Goal: Information Seeking & Learning: Find specific fact

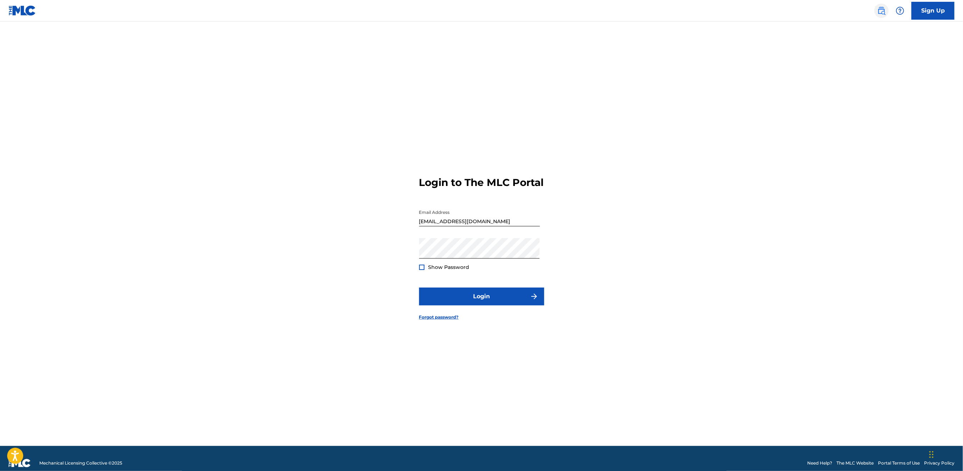
click at [881, 10] on img at bounding box center [881, 10] width 9 height 9
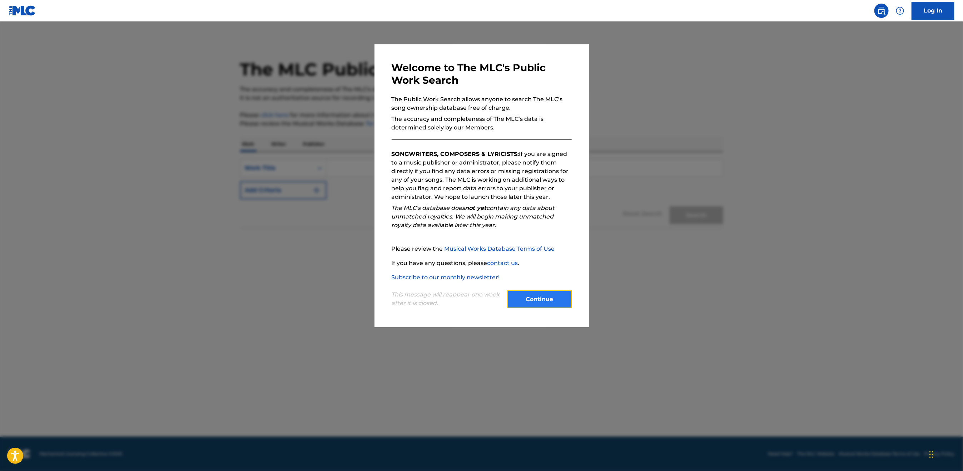
click at [551, 303] on button "Continue" at bounding box center [540, 299] width 64 height 18
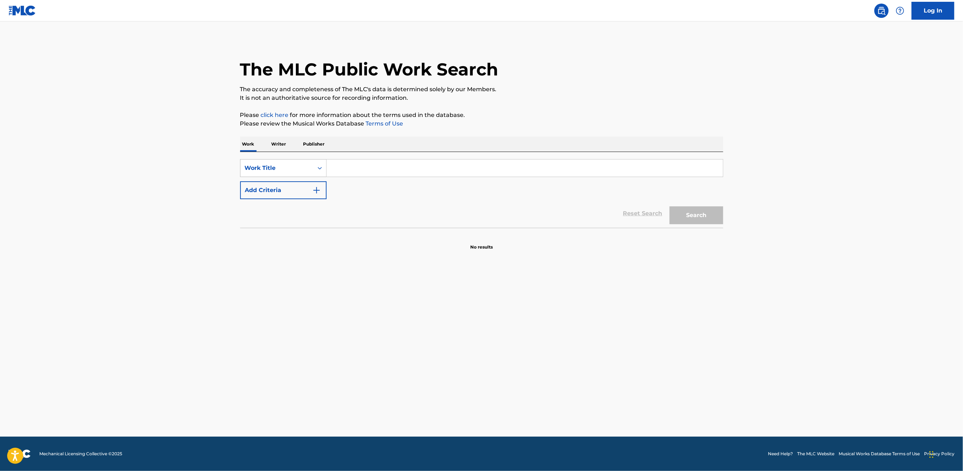
click at [309, 173] on div "Work Title" at bounding box center [277, 168] width 73 height 14
click at [287, 226] on div "Publisher Name" at bounding box center [284, 222] width 86 height 18
click at [343, 167] on input "Search Form" at bounding box center [525, 167] width 396 height 17
type input "c"
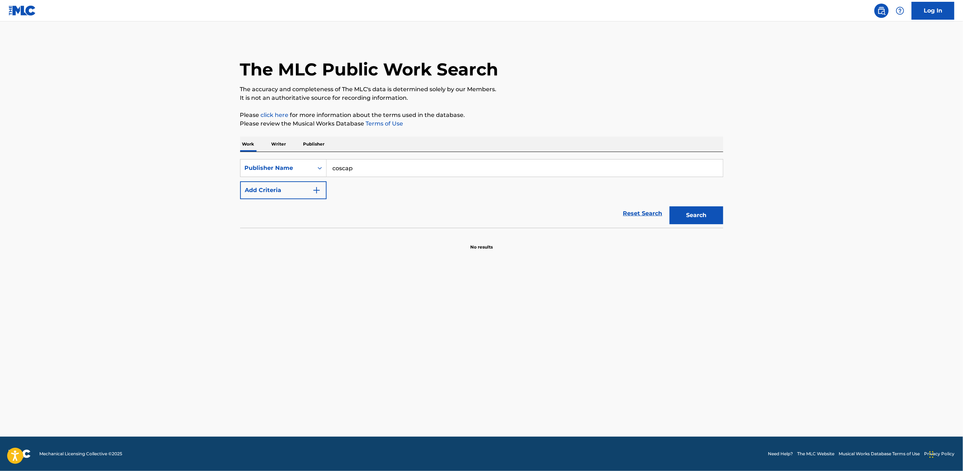
click at [670, 206] on button "Search" at bounding box center [697, 215] width 54 height 18
drag, startPoint x: 365, startPoint y: 169, endPoint x: 318, endPoint y: 167, distance: 46.5
click at [318, 167] on div "SearchWithCriteriaa72b235a-174c-4e5d-9339-a2cfec4f37e3 Publisher Name coscap" at bounding box center [481, 168] width 483 height 18
type input "copyright society of"
click at [670, 206] on button "Search" at bounding box center [697, 215] width 54 height 18
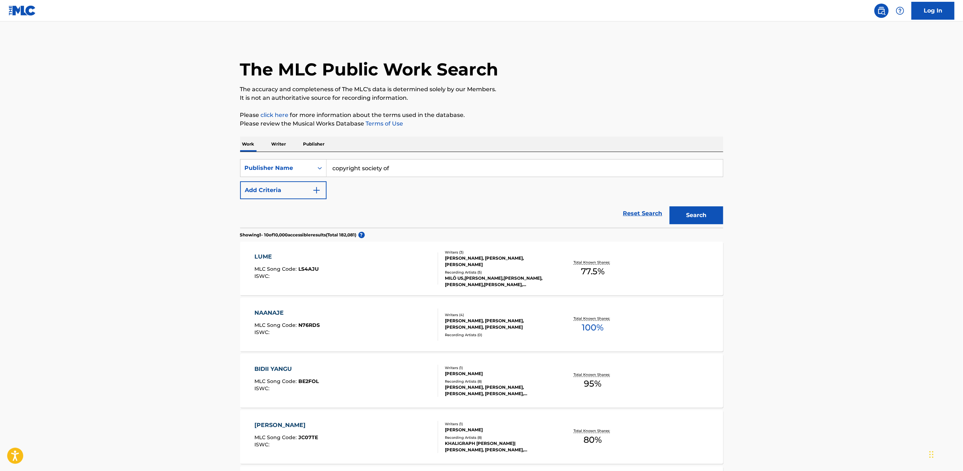
click at [315, 142] on p "Publisher" at bounding box center [314, 144] width 26 height 15
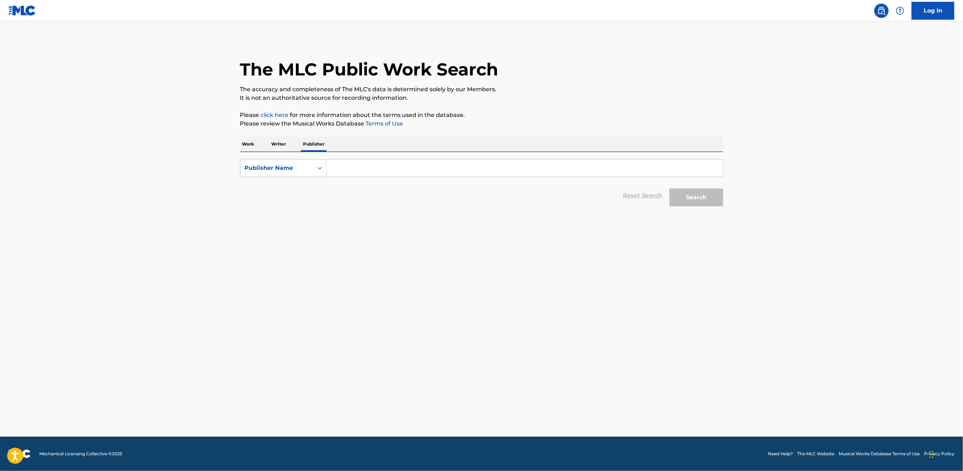
click at [368, 165] on input "Search Form" at bounding box center [525, 167] width 396 height 17
type input "copyright society of c"
click at [670, 188] on button "Search" at bounding box center [697, 197] width 54 height 18
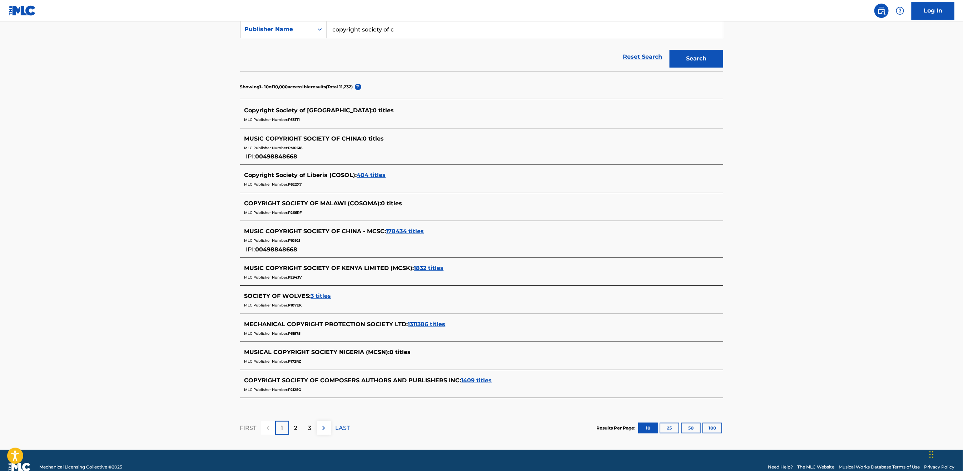
scroll to position [154, 0]
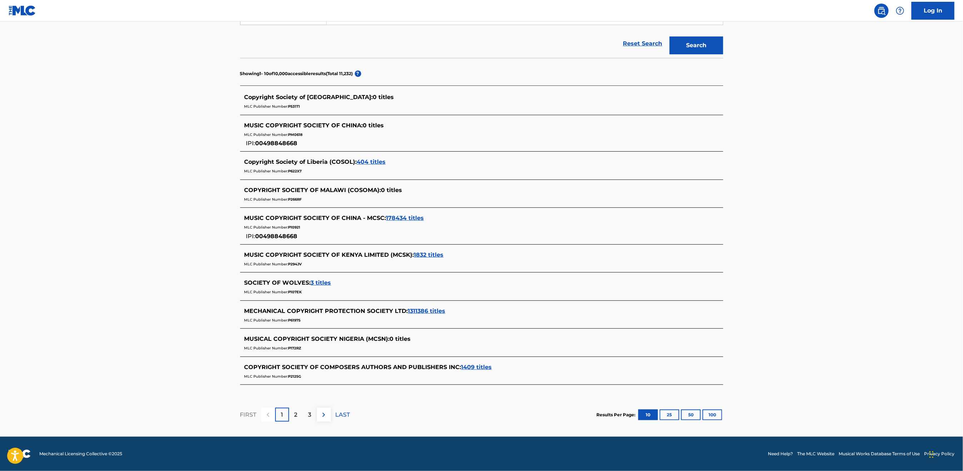
click at [467, 367] on span "1409 titles" at bounding box center [476, 366] width 31 height 7
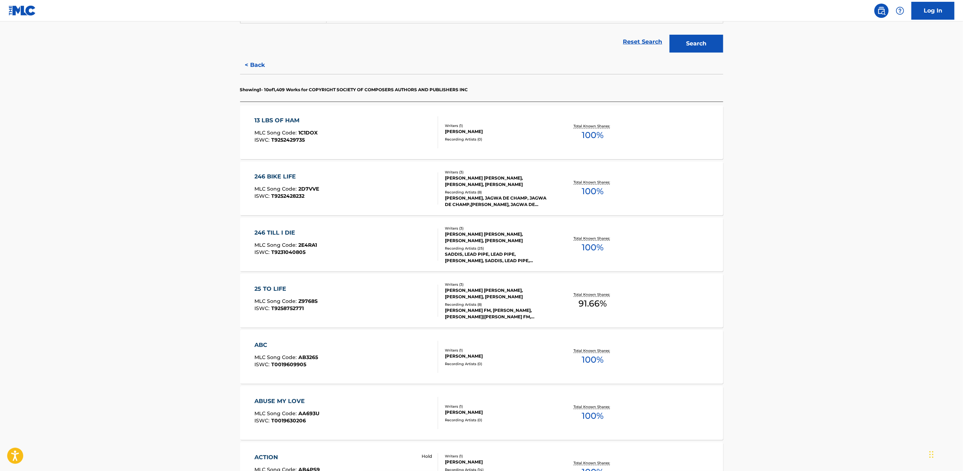
click at [277, 228] on div "246 TILL I DIE MLC Song Code : 2E4RA1 ISWC : T9231040805 Writers ( 3 ) [PERSON_…" at bounding box center [481, 245] width 483 height 54
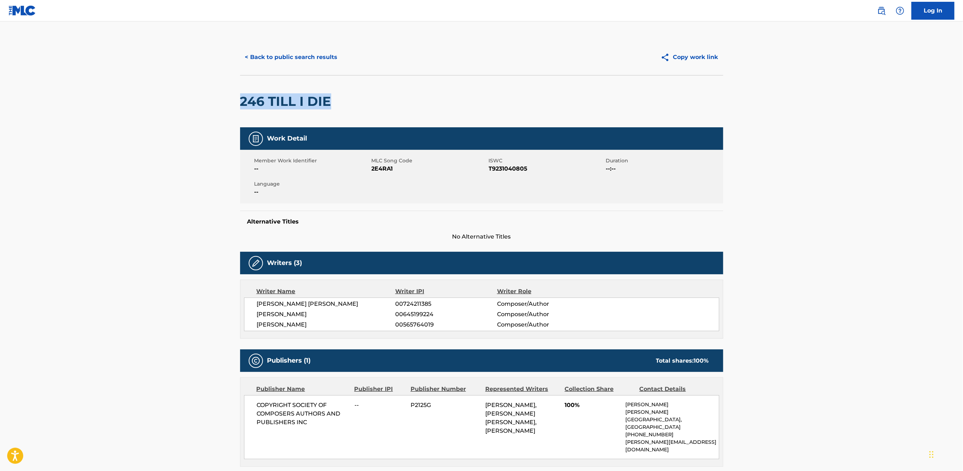
drag, startPoint x: 240, startPoint y: 103, endPoint x: 358, endPoint y: 123, distance: 119.7
click at [331, 105] on h2 "246 TILL I DIE" at bounding box center [287, 101] width 95 height 16
copy h2 "246 TILL I DIE"
click at [331, 61] on button "< Back to public search results" at bounding box center [291, 57] width 103 height 18
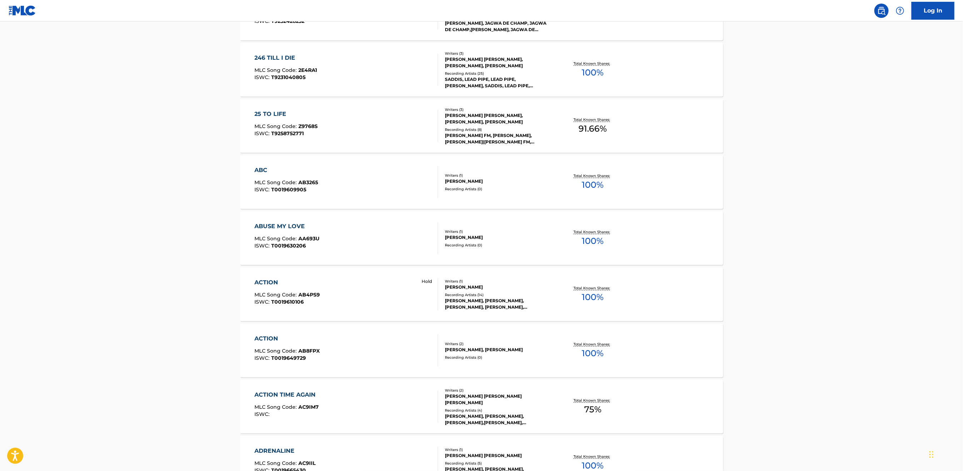
scroll to position [434, 0]
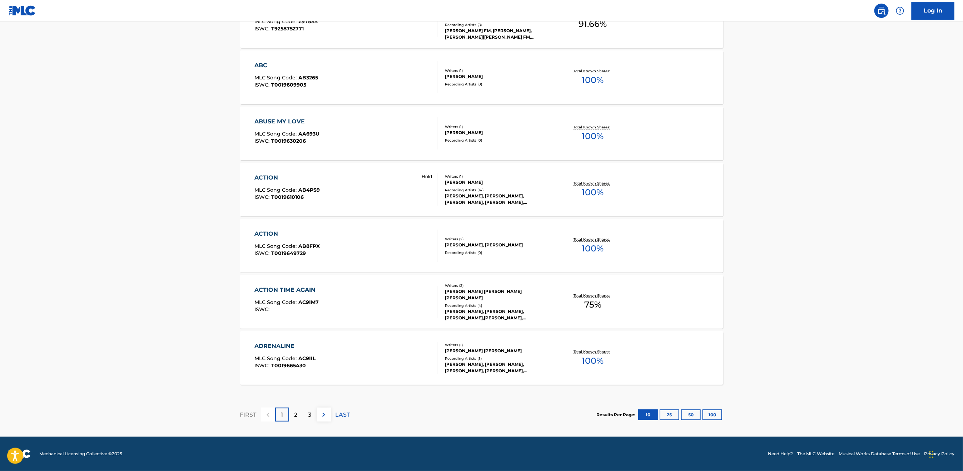
click at [277, 347] on div "ADRENALINE" at bounding box center [284, 346] width 61 height 9
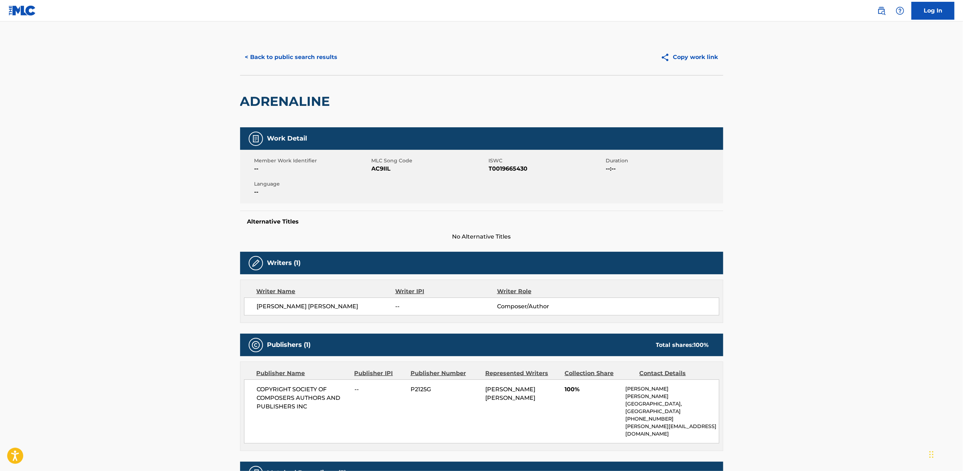
click at [219, 384] on main "< Back to public search results Copy work link ADRENALINE Work Detail Member Wo…" at bounding box center [481, 316] width 963 height 591
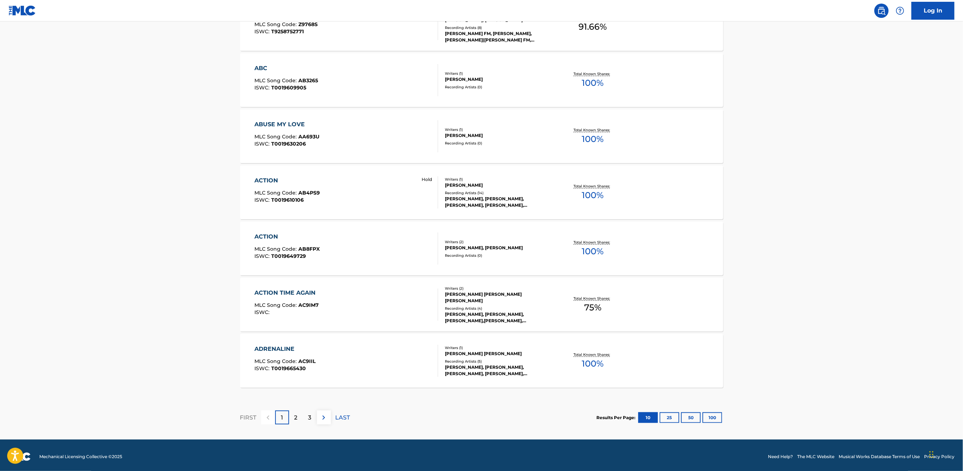
scroll to position [434, 0]
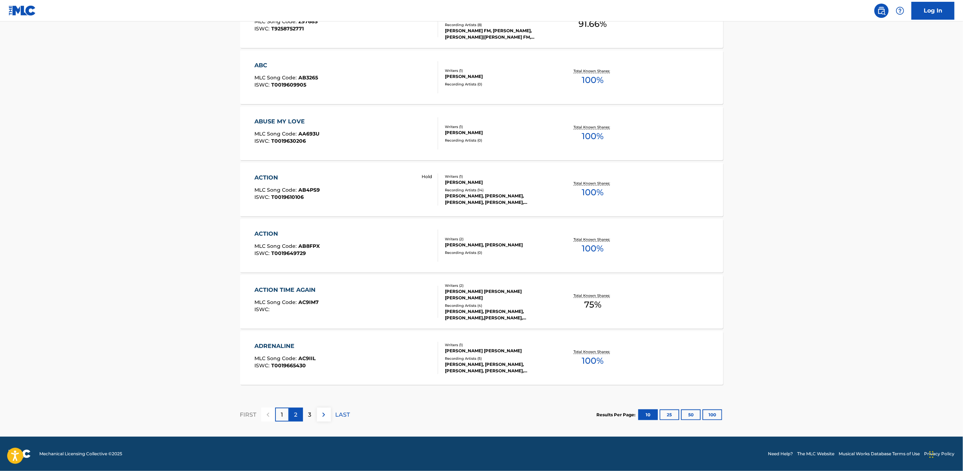
click at [296, 417] on p "2" at bounding box center [296, 414] width 3 height 9
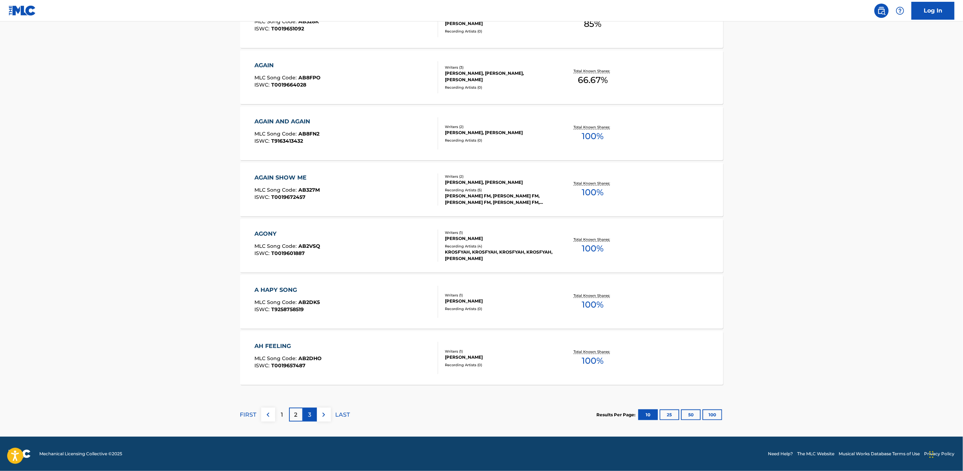
click at [312, 419] on div "3" at bounding box center [310, 414] width 14 height 14
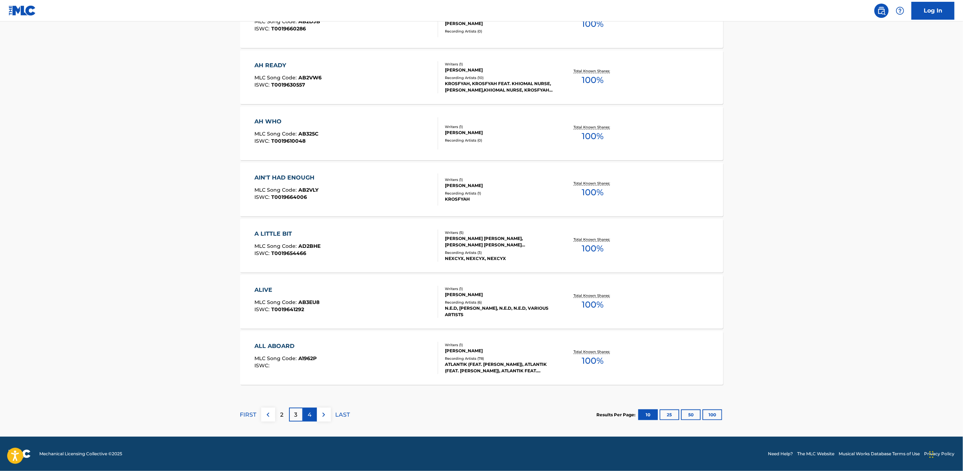
click at [309, 416] on p "4" at bounding box center [310, 414] width 4 height 9
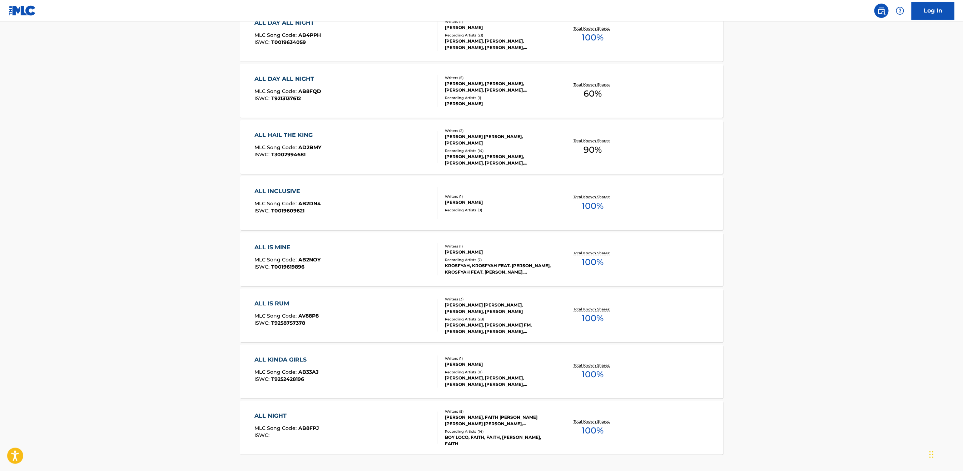
scroll to position [375, 0]
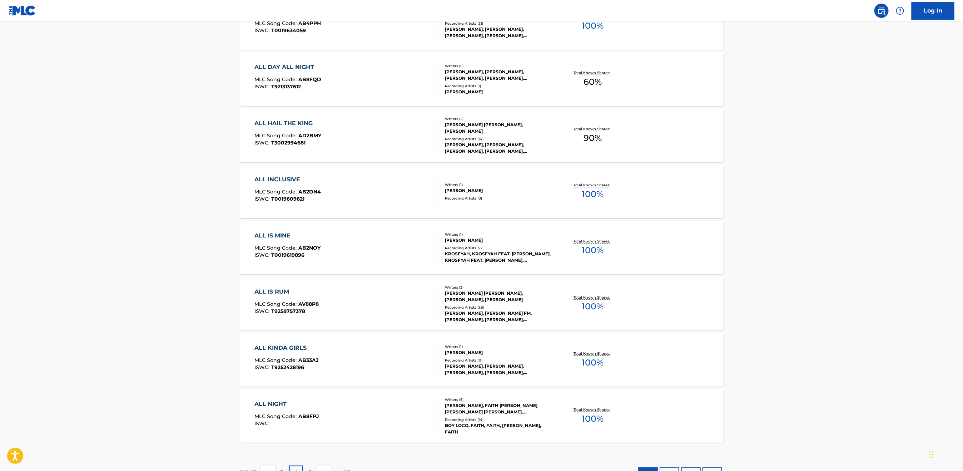
click at [298, 289] on div "ALL IS RUM" at bounding box center [286, 291] width 64 height 9
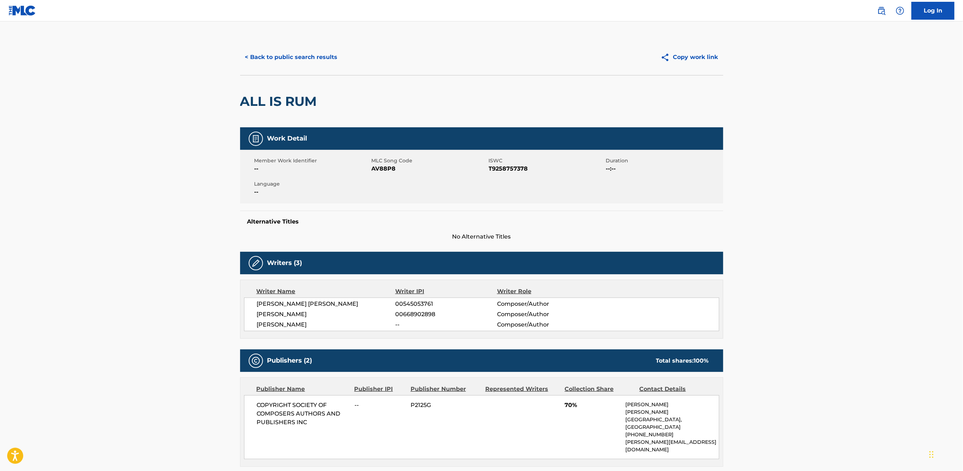
click at [301, 288] on div "Writer Name" at bounding box center [326, 291] width 139 height 9
drag, startPoint x: 321, startPoint y: 103, endPoint x: 242, endPoint y: 105, distance: 78.7
click at [242, 105] on div "ALL IS RUM" at bounding box center [481, 101] width 483 height 52
copy h2 "ALL IS RUM"
